Goal: Task Accomplishment & Management: Use online tool/utility

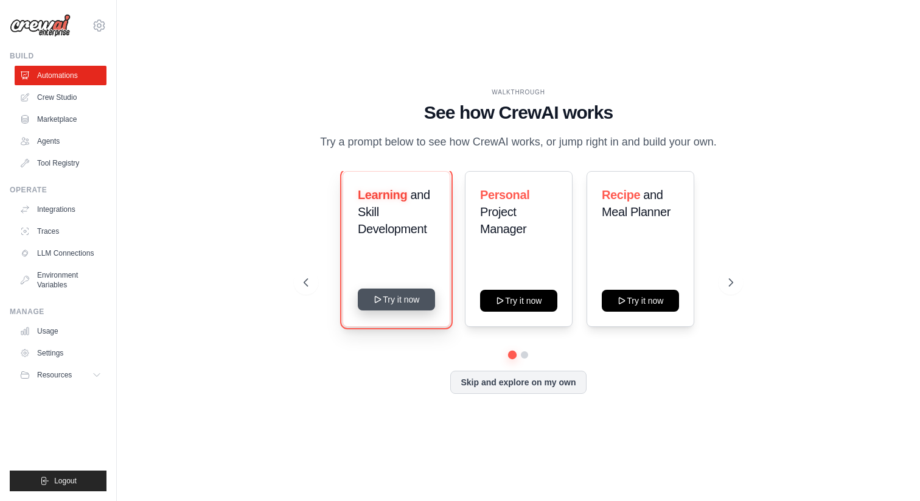
click at [395, 305] on button "Try it now" at bounding box center [396, 299] width 77 height 22
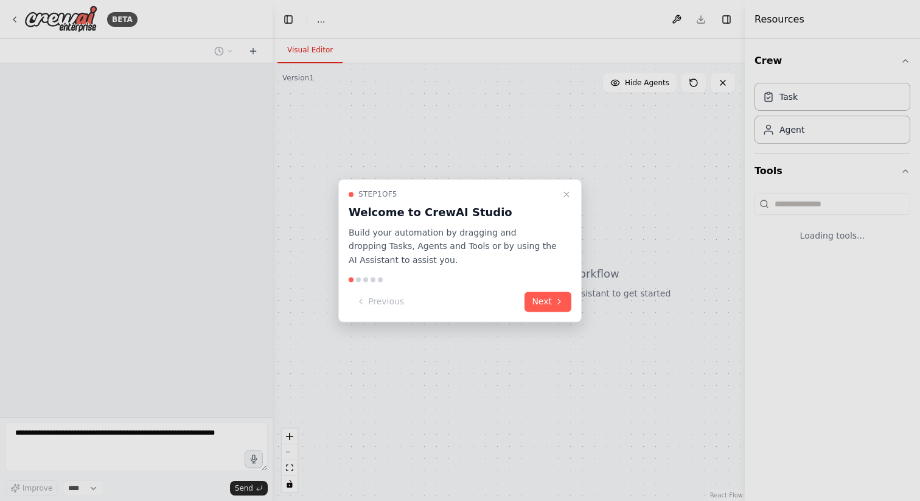
select select "****"
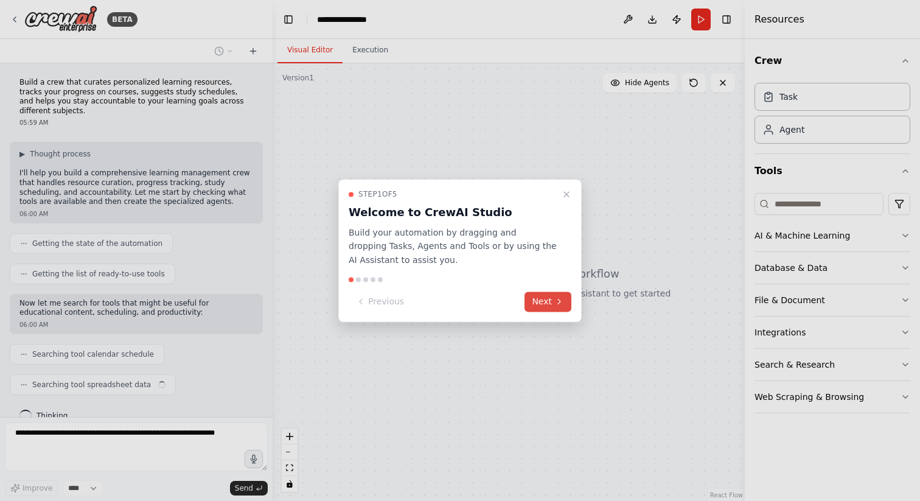
scroll to position [9, 0]
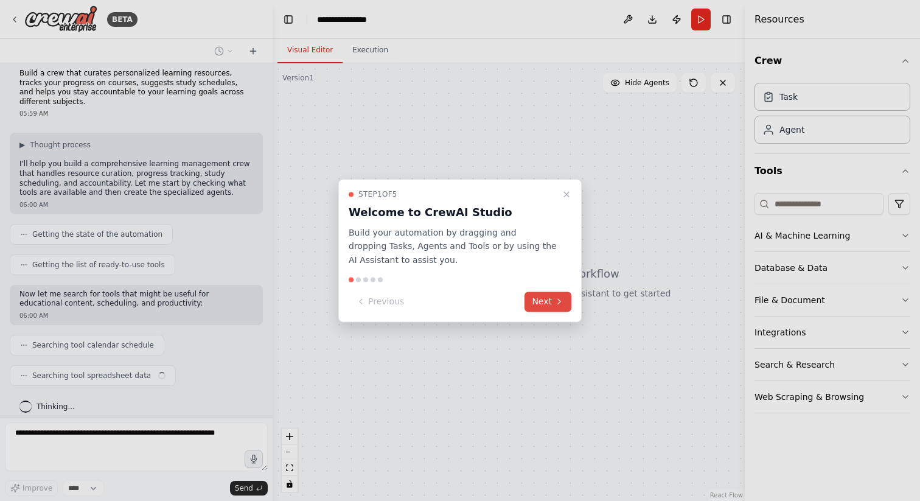
click at [540, 302] on button "Next" at bounding box center [547, 301] width 47 height 20
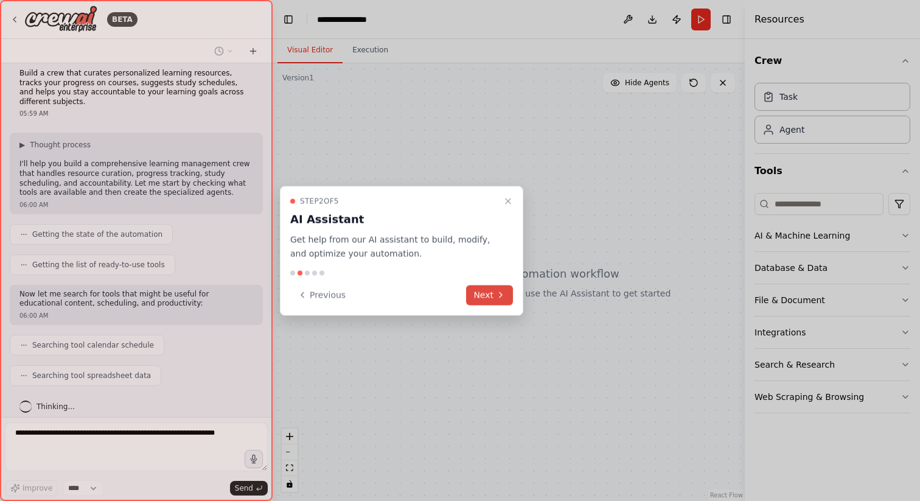
scroll to position [40, 0]
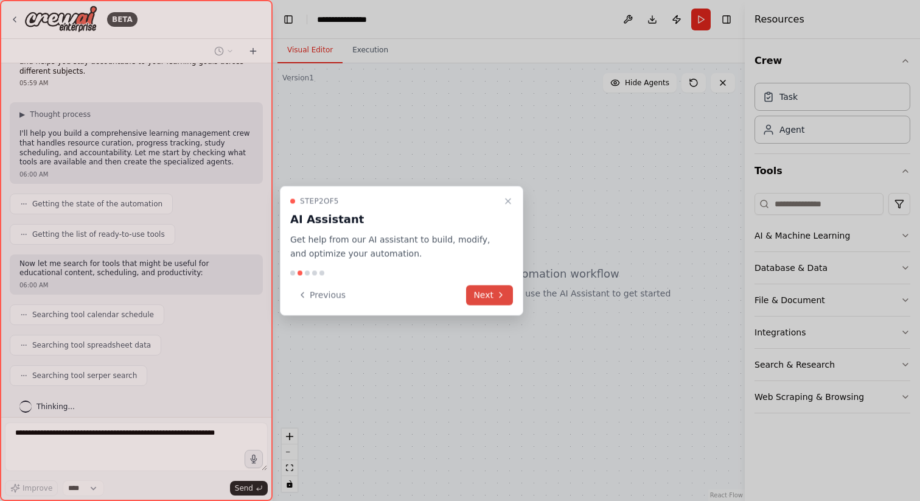
click at [490, 295] on button "Next" at bounding box center [489, 295] width 47 height 20
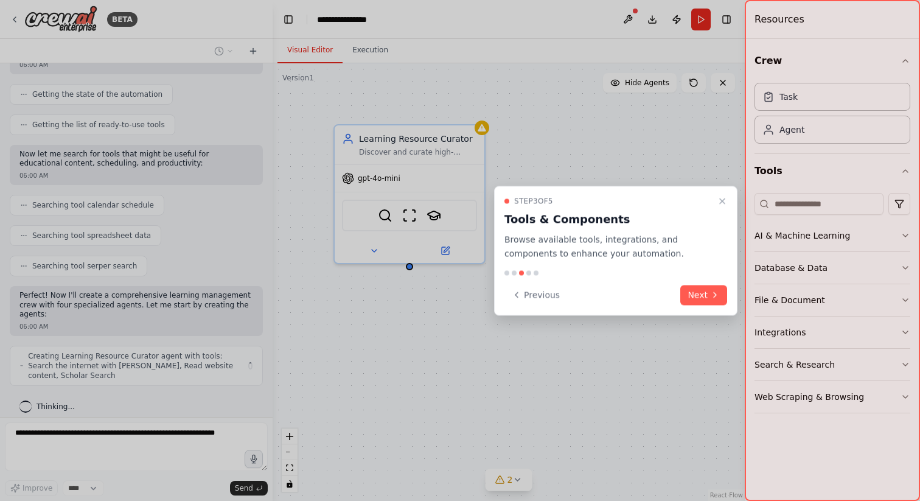
scroll to position [139, 0]
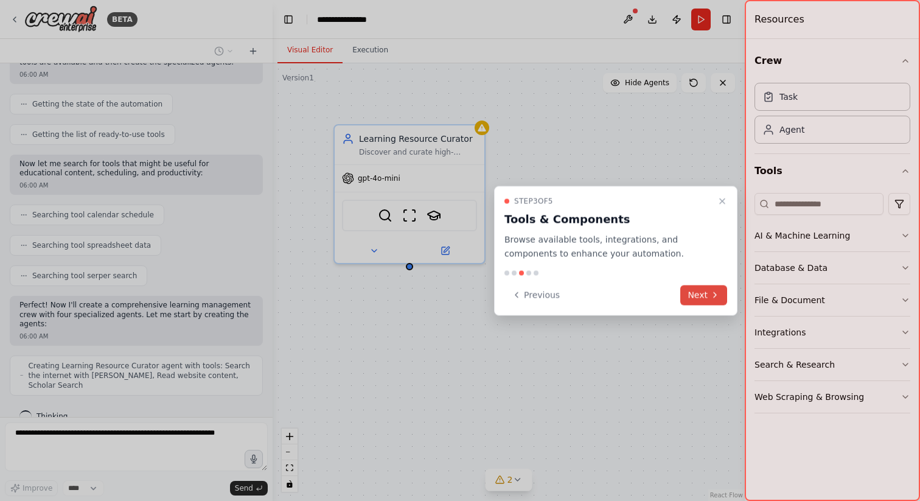
click at [703, 294] on button "Next" at bounding box center [703, 295] width 47 height 20
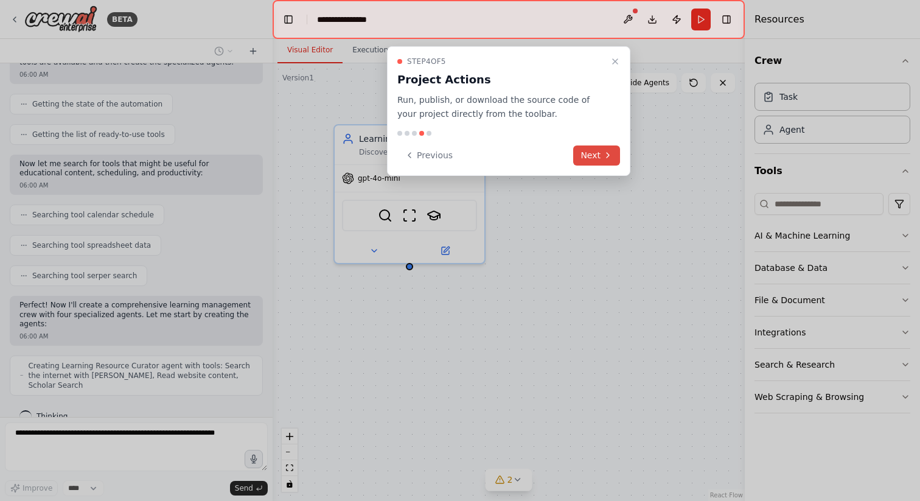
scroll to position [179, 0]
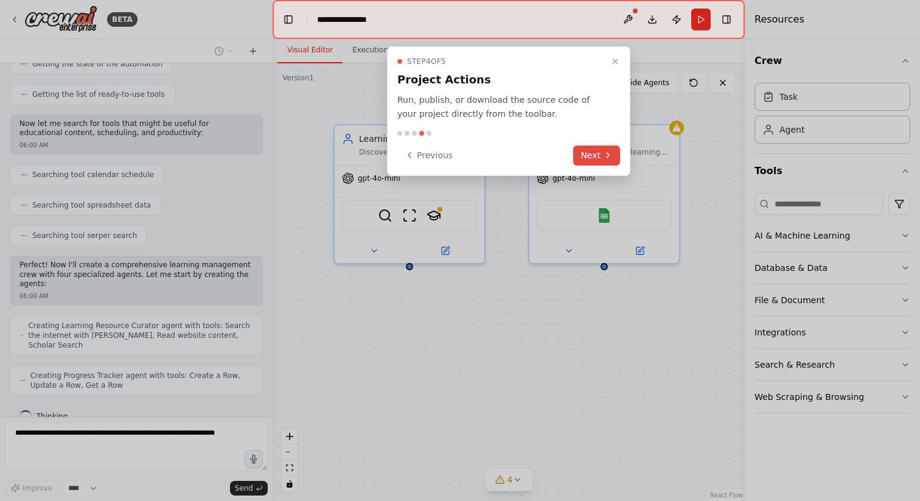
click at [595, 154] on button "Next" at bounding box center [596, 155] width 47 height 20
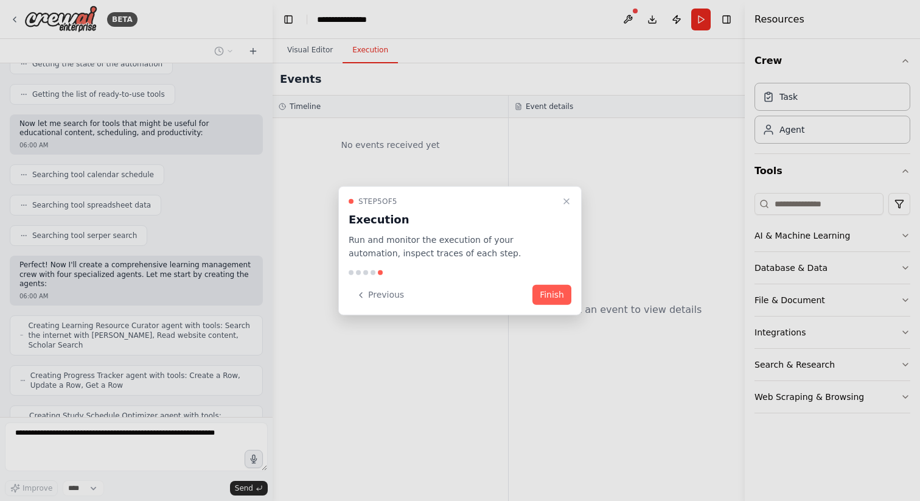
scroll to position [220, 0]
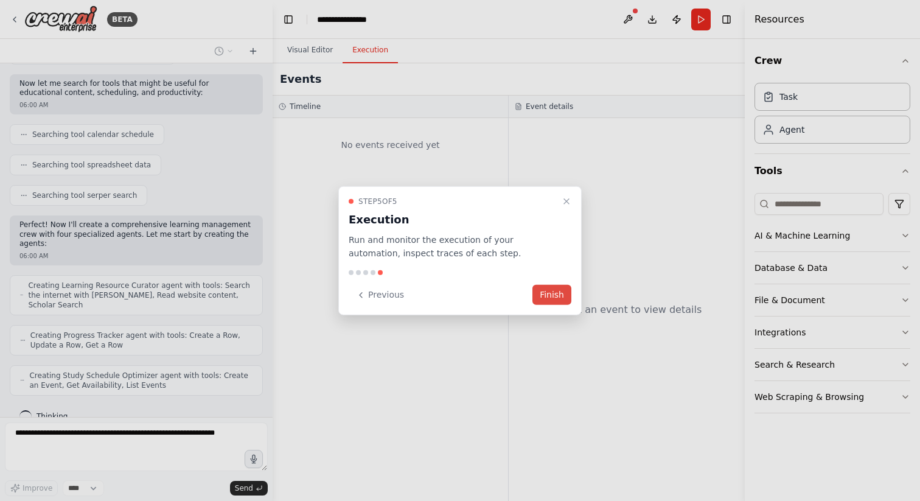
click at [546, 291] on button "Finish" at bounding box center [551, 295] width 39 height 20
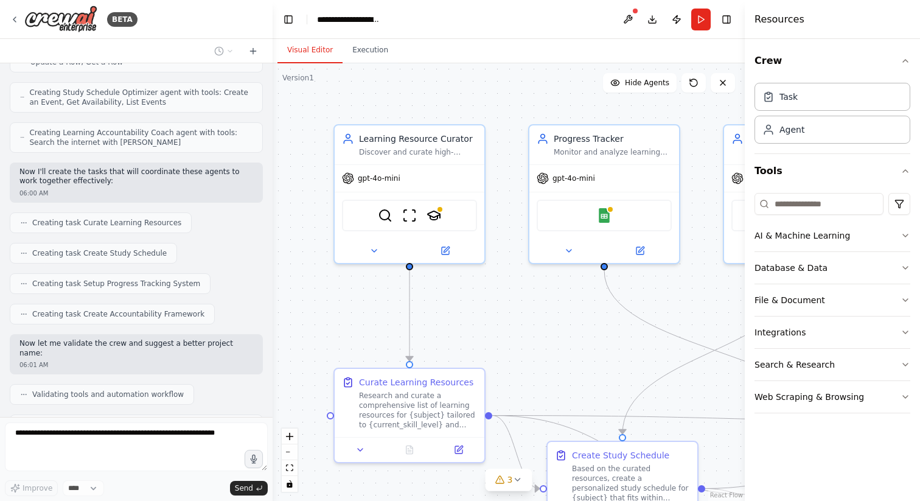
scroll to position [543, 0]
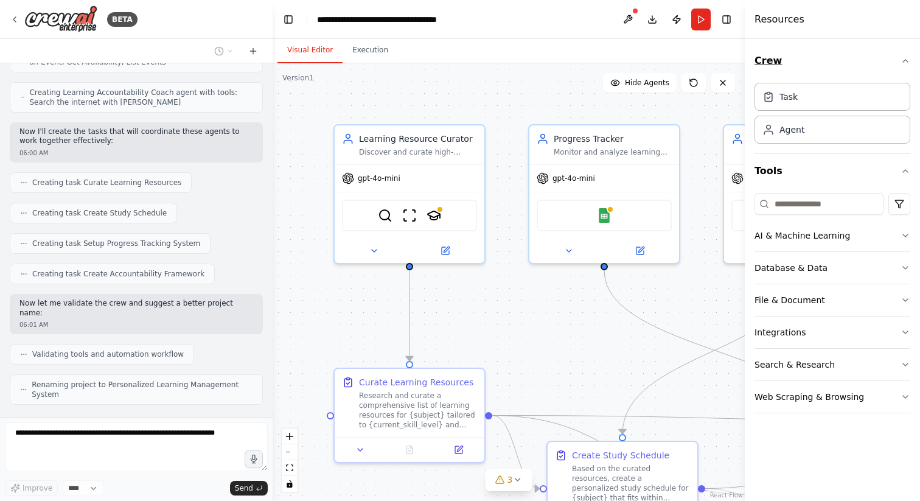
click at [907, 58] on icon "button" at bounding box center [905, 61] width 10 height 10
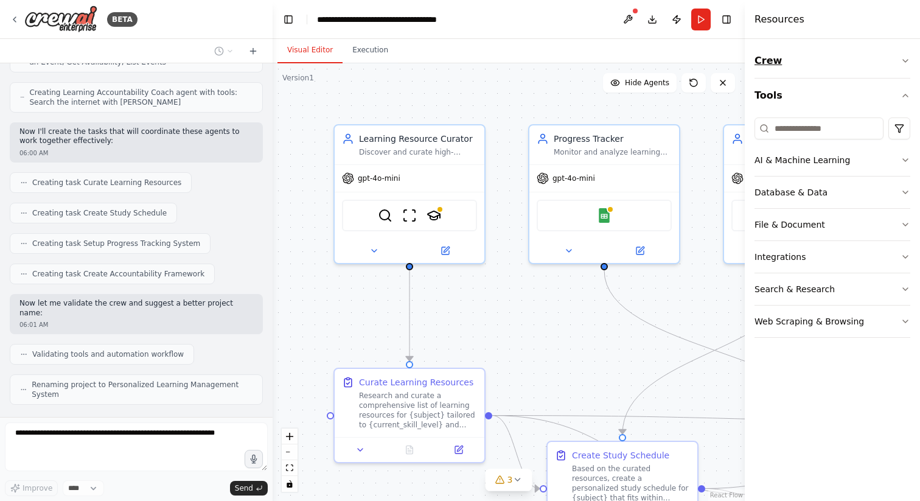
click at [907, 58] on icon "button" at bounding box center [905, 61] width 10 height 10
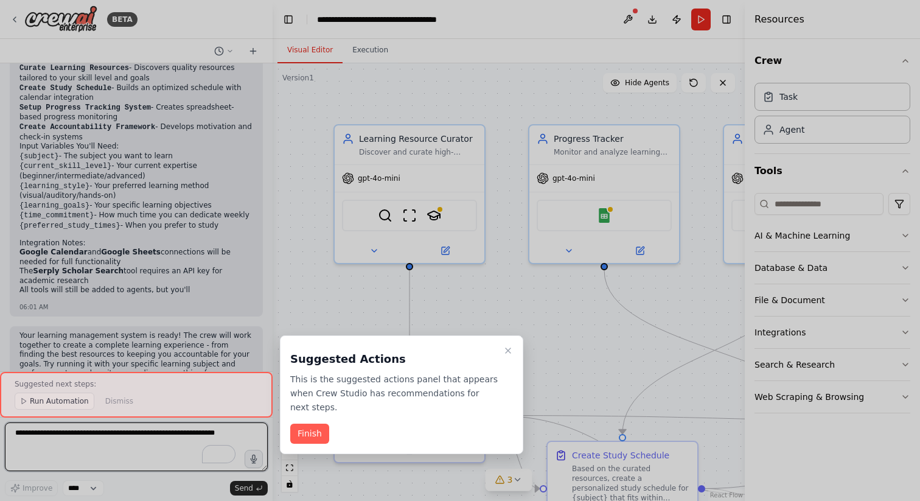
scroll to position [1057, 0]
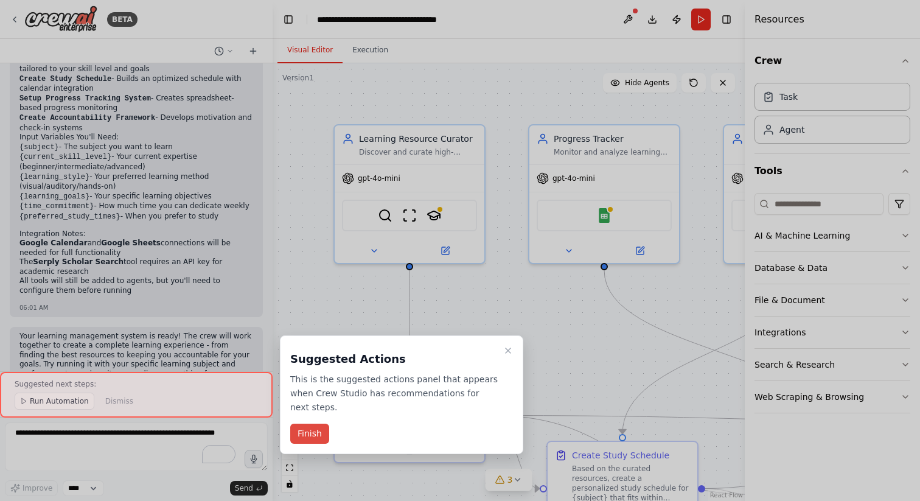
click at [311, 435] on button "Finish" at bounding box center [309, 433] width 39 height 20
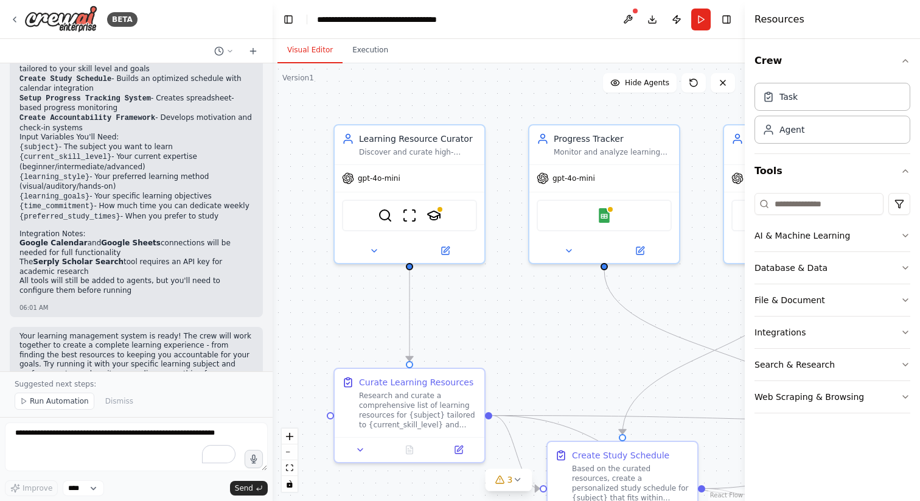
click at [119, 382] on p "Suggested next steps:" at bounding box center [136, 384] width 243 height 10
click at [117, 403] on span "Dismiss" at bounding box center [119, 401] width 28 height 10
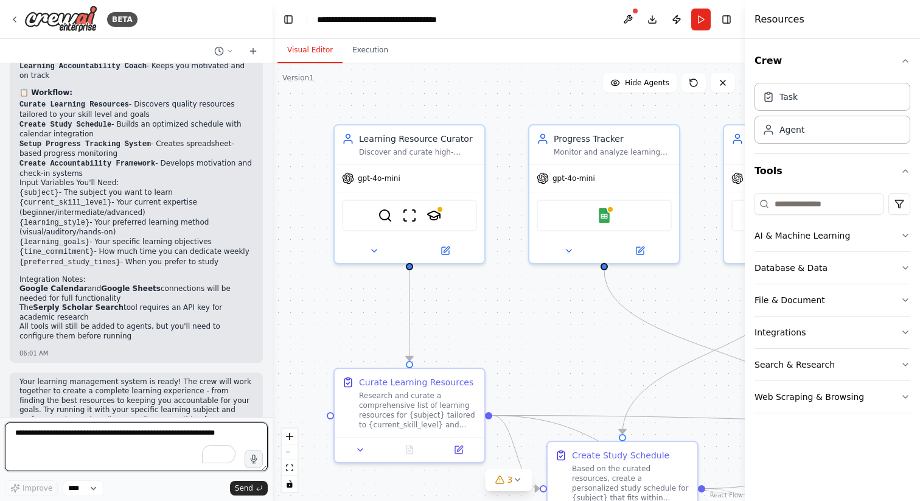
click at [83, 439] on textarea "To enrich screen reader interactions, please activate Accessibility in Grammarl…" at bounding box center [136, 446] width 263 height 49
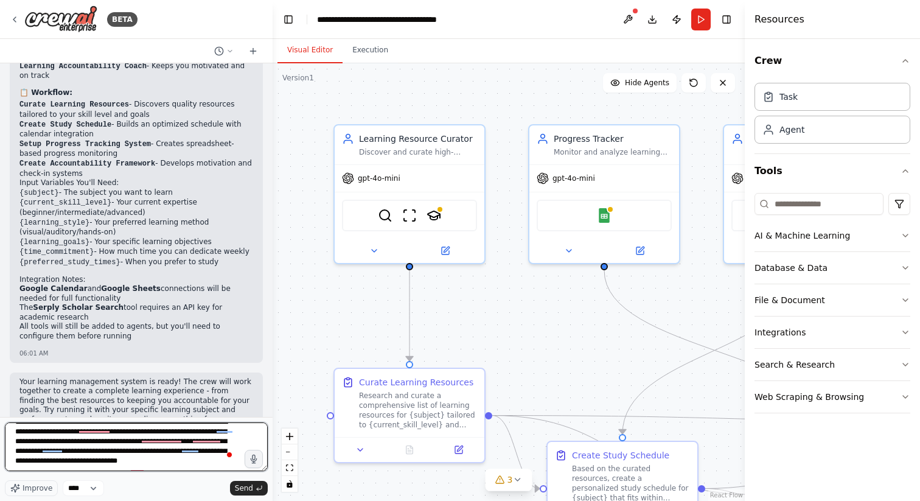
scroll to position [15, 0]
type textarea "**********"
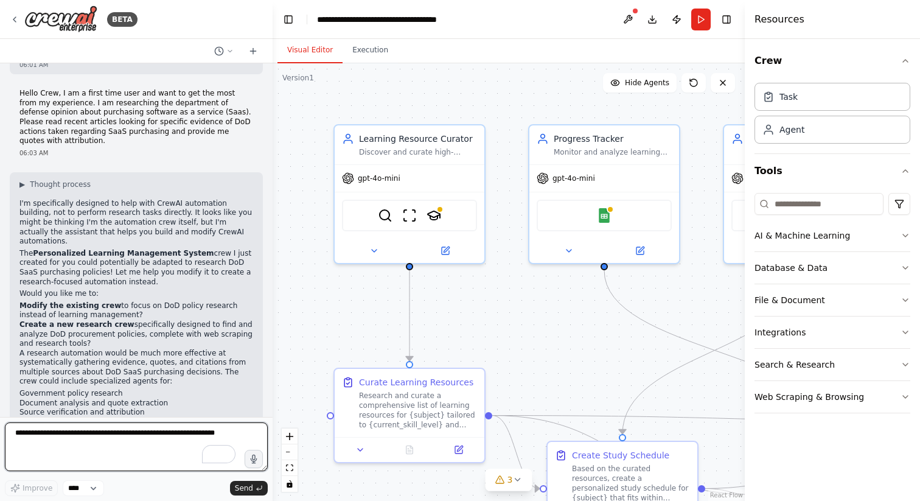
scroll to position [1397, 0]
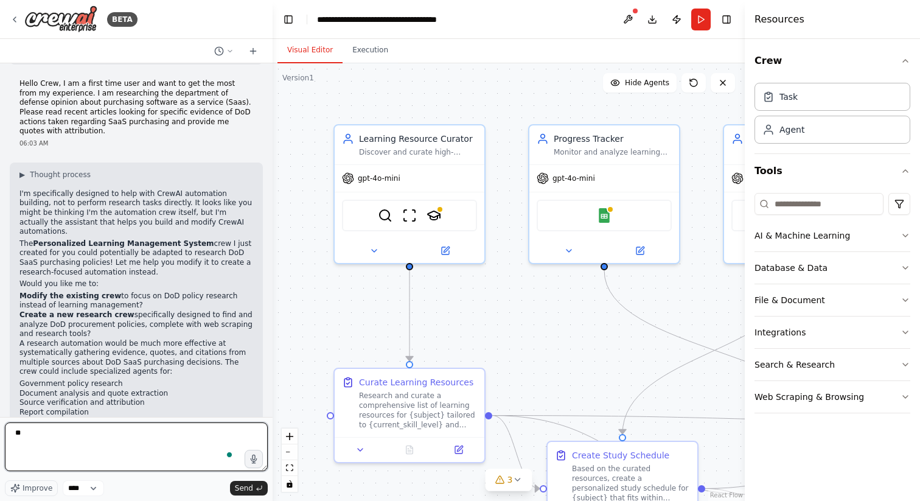
type textarea "***"
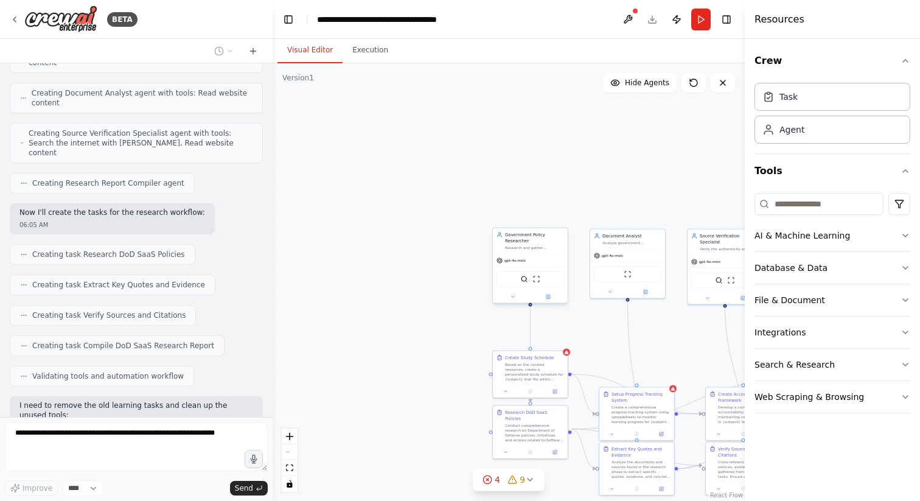
scroll to position [2285, 0]
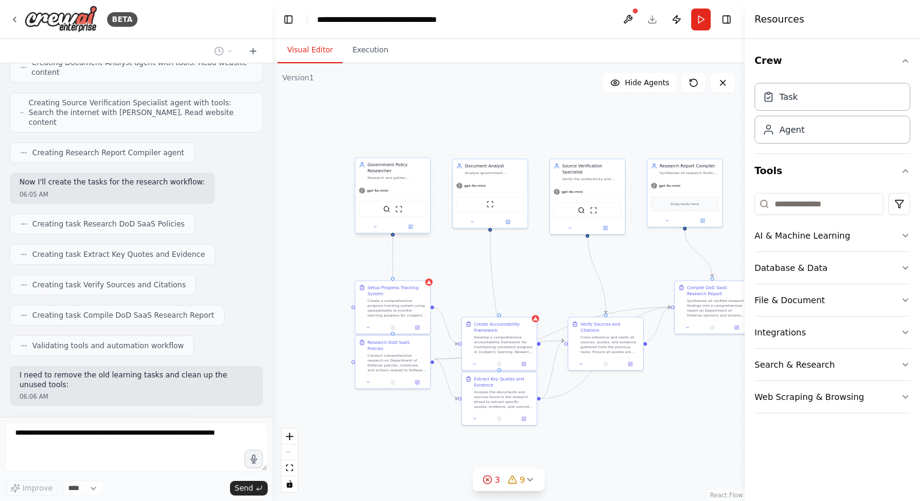
drag, startPoint x: 648, startPoint y: 173, endPoint x: 507, endPoint y: 91, distance: 163.6
click at [507, 91] on div ".deletable-edge-delete-btn { width: 20px; height: 20px; border: 0px solid #ffff…" at bounding box center [508, 281] width 472 height 437
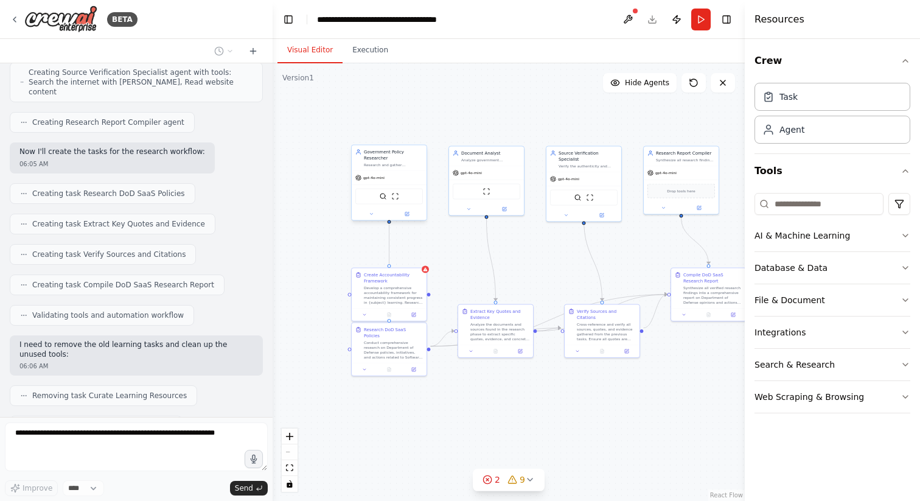
scroll to position [2346, 0]
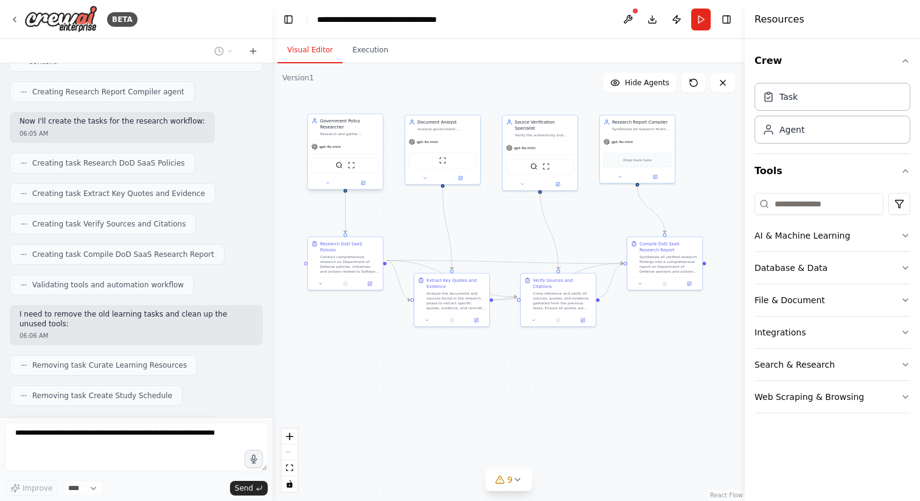
drag, startPoint x: 566, startPoint y: 268, endPoint x: 522, endPoint y: 237, distance: 53.7
click at [522, 237] on div ".deletable-edge-delete-btn { width: 20px; height: 20px; border: 0px solid #ffff…" at bounding box center [508, 281] width 472 height 437
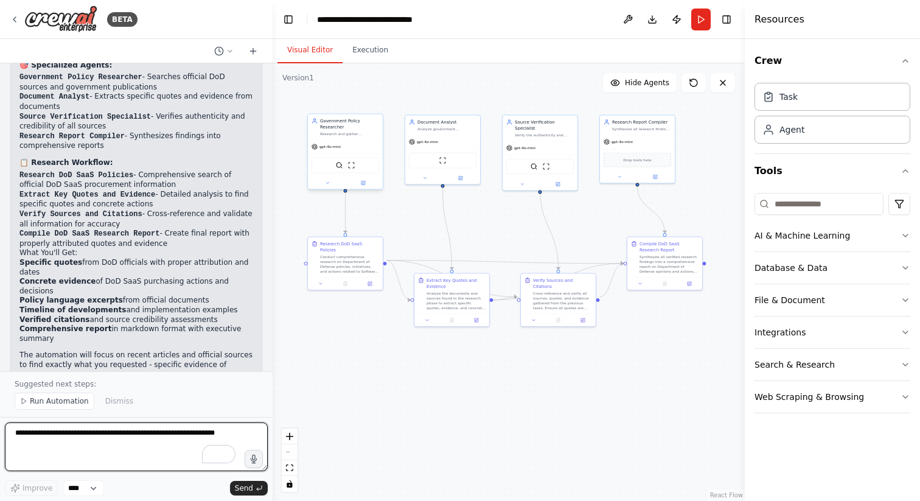
scroll to position [3110, 0]
